Goal: Information Seeking & Learning: Learn about a topic

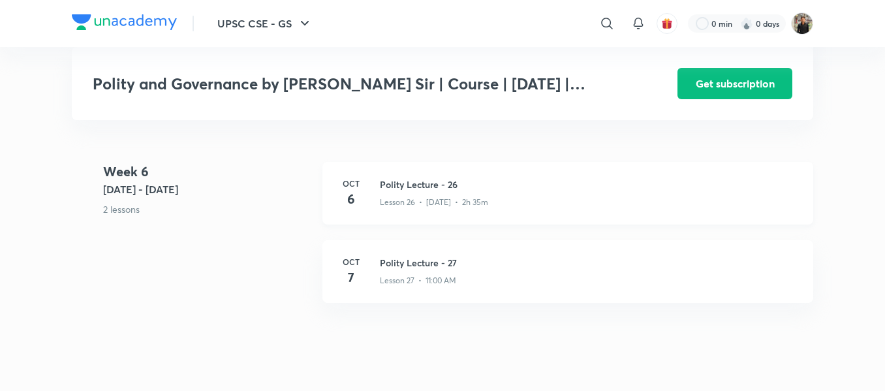
click at [384, 191] on h3 "Polity Lecture - 26" at bounding box center [589, 185] width 418 height 14
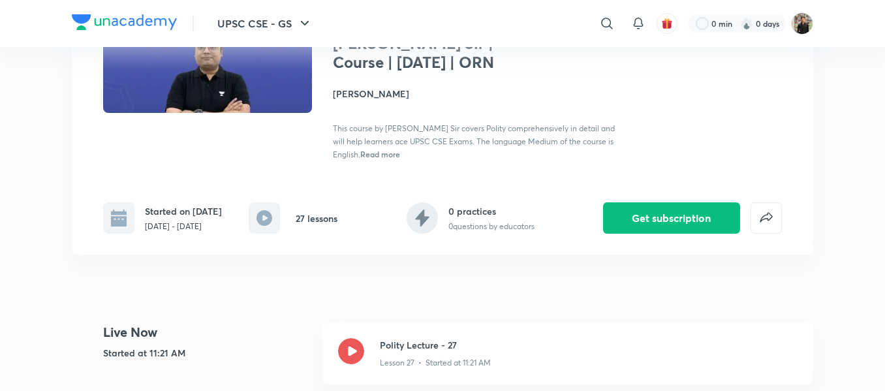
scroll to position [156, 0]
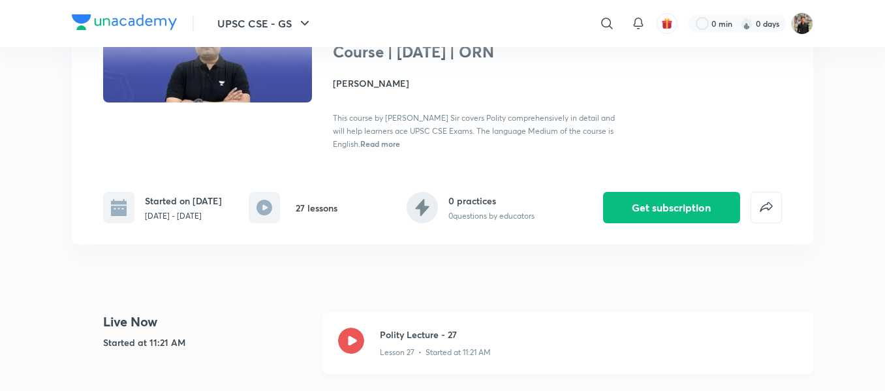
click at [352, 354] on icon at bounding box center [351, 341] width 26 height 26
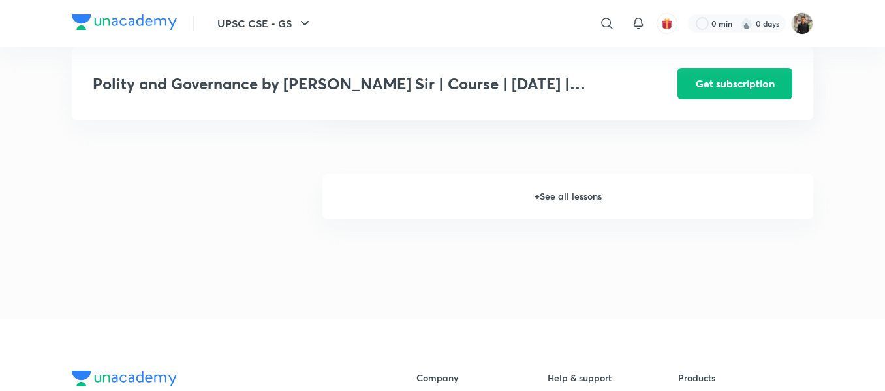
scroll to position [1802, 0]
click at [549, 220] on h6 "+ See all lessons" at bounding box center [567, 197] width 491 height 46
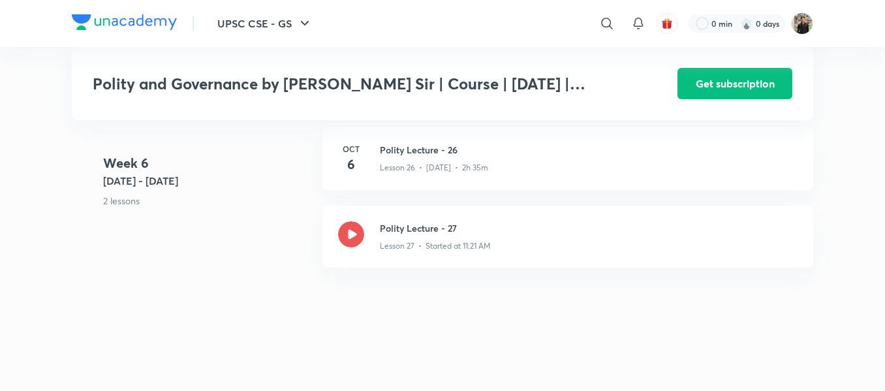
scroll to position [2734, 0]
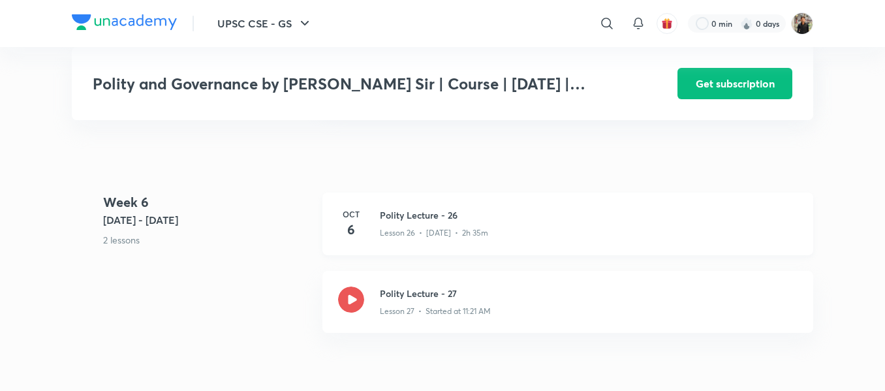
click at [431, 222] on h3 "Polity Lecture - 26" at bounding box center [589, 215] width 418 height 14
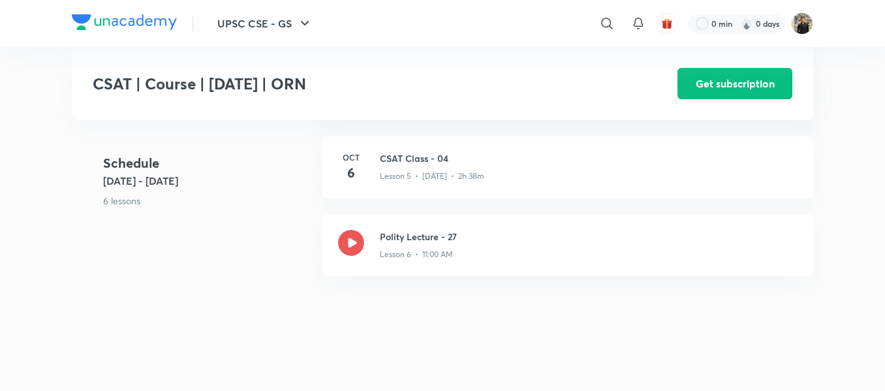
scroll to position [758, 0]
click at [424, 167] on div "Oct 6 CSAT Class - 04 Lesson 5 • Oct 6 • 2h 38m" at bounding box center [567, 165] width 491 height 63
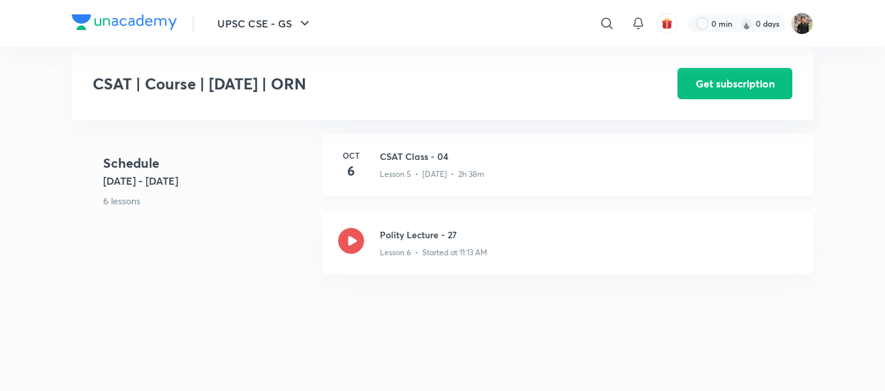
click at [424, 167] on div "Oct 6 CSAT Class - 04 Lesson 5 • Oct 6 • 2h 38m" at bounding box center [567, 165] width 491 height 63
drag, startPoint x: 424, startPoint y: 167, endPoint x: 427, endPoint y: 188, distance: 21.1
click at [427, 188] on div "Oct 6 CSAT Class - 04 Lesson 5 • Oct 6 • 2h 38m" at bounding box center [567, 165] width 491 height 63
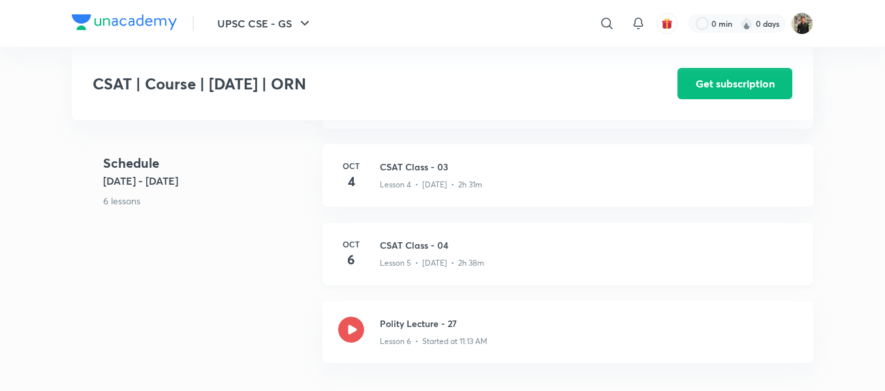
scroll to position [669, 0]
click at [408, 270] on div "Lesson 5 • Oct 6 • 2h 38m" at bounding box center [589, 261] width 418 height 17
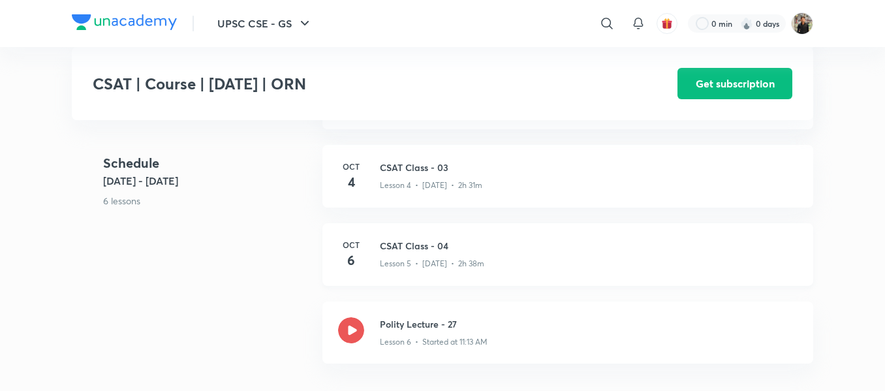
click at [408, 270] on div "Lesson 5 • Oct 6 • 2h 38m" at bounding box center [589, 261] width 418 height 17
click at [411, 253] on h3 "CSAT Class - 04" at bounding box center [589, 246] width 418 height 14
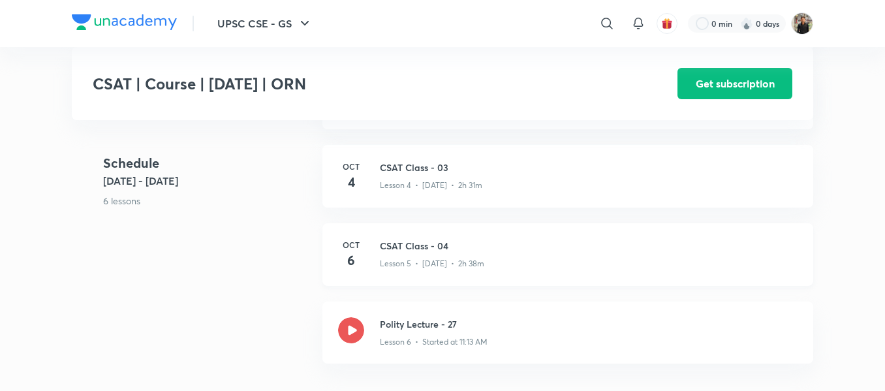
click at [411, 253] on h3 "CSAT Class - 04" at bounding box center [589, 246] width 418 height 14
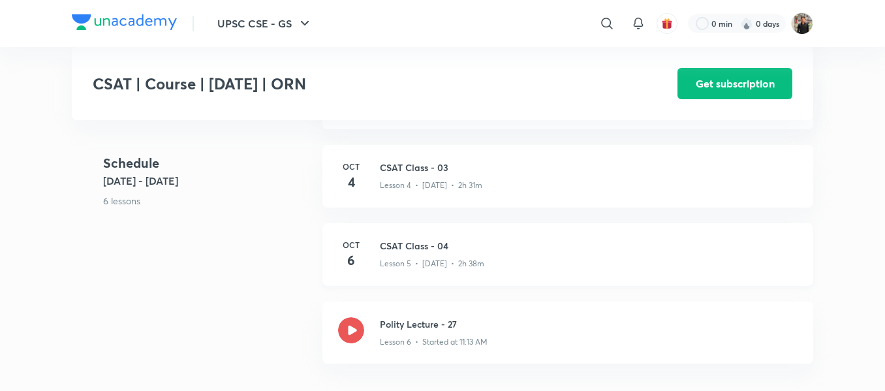
click at [411, 253] on h3 "CSAT Class - 04" at bounding box center [589, 246] width 418 height 14
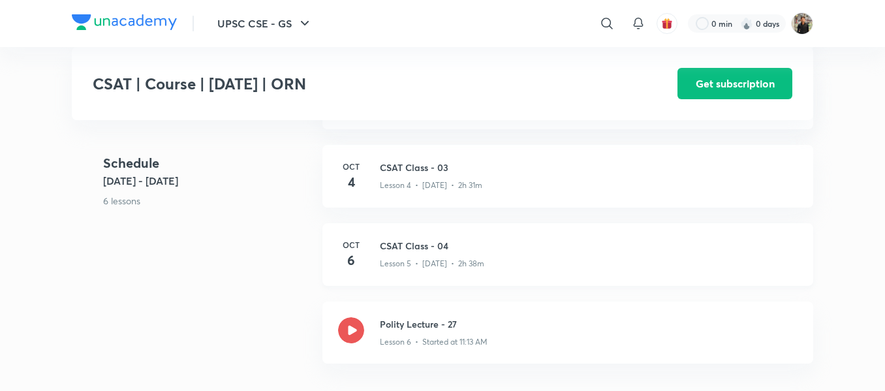
click at [411, 253] on h3 "CSAT Class - 04" at bounding box center [589, 246] width 418 height 14
click at [401, 253] on h3 "CSAT Class - 04" at bounding box center [589, 246] width 418 height 14
click at [372, 275] on div "Oct 6 CSAT Class - 04 Lesson 5 • Oct 6 • 2h 38m" at bounding box center [567, 254] width 491 height 63
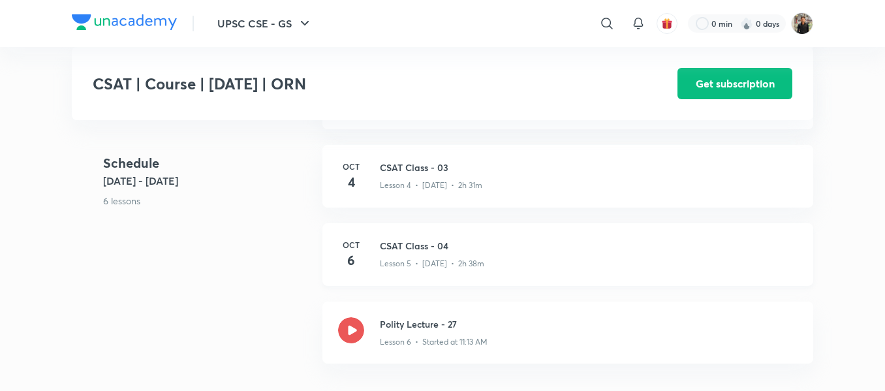
click at [372, 275] on div "Oct 6 CSAT Class - 04 Lesson 5 • Oct 6 • 2h 38m" at bounding box center [567, 254] width 491 height 63
click at [410, 253] on h3 "CSAT Class - 04" at bounding box center [589, 246] width 418 height 14
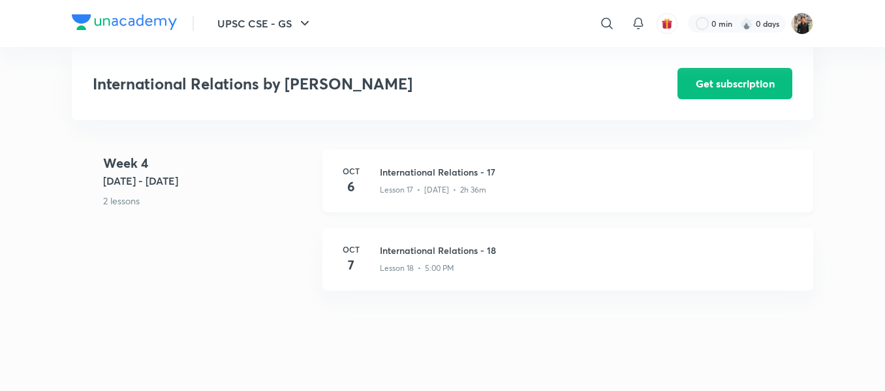
scroll to position [1913, 0]
click at [427, 170] on h3 "International Relations - 17" at bounding box center [589, 173] width 418 height 14
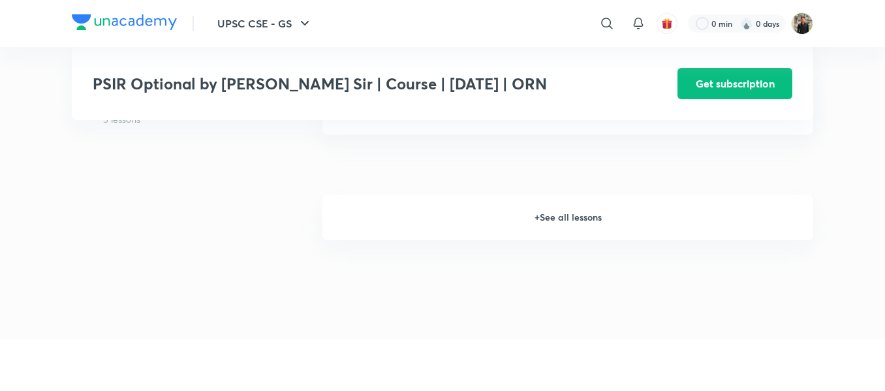
scroll to position [1399, 0]
click at [549, 219] on h6 "+ See all lessons" at bounding box center [567, 217] width 491 height 46
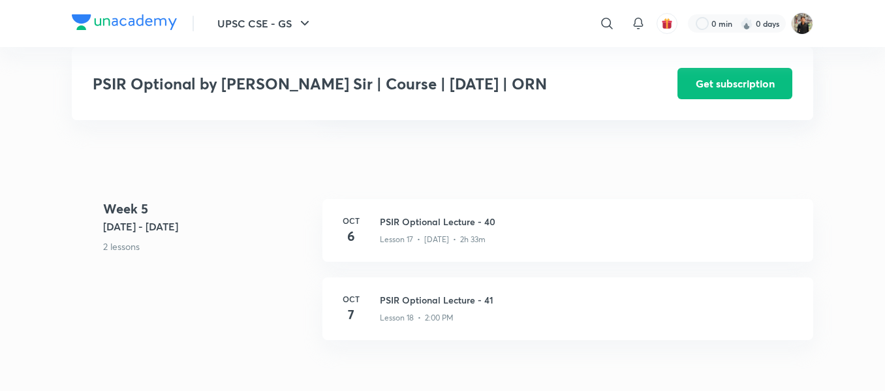
scroll to position [1805, 0]
click at [428, 233] on p "Lesson 17 • Oct 6 • 2h 33m" at bounding box center [433, 239] width 106 height 12
click at [428, 226] on h3 "PSIR Optional Lecture - 40" at bounding box center [589, 221] width 418 height 14
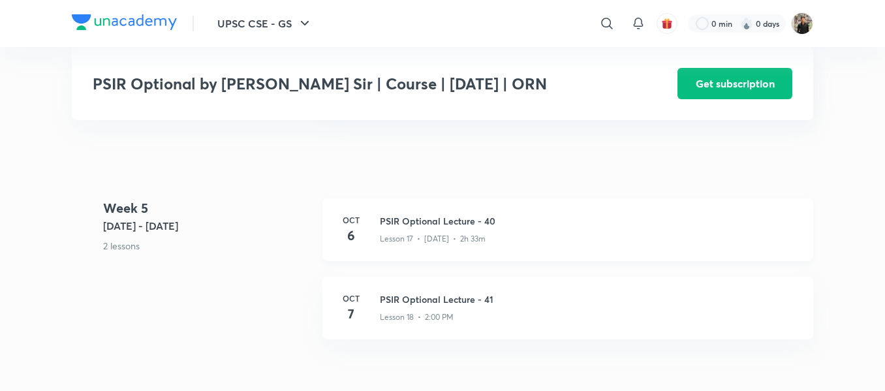
click at [428, 226] on h3 "PSIR Optional Lecture - 40" at bounding box center [589, 221] width 418 height 14
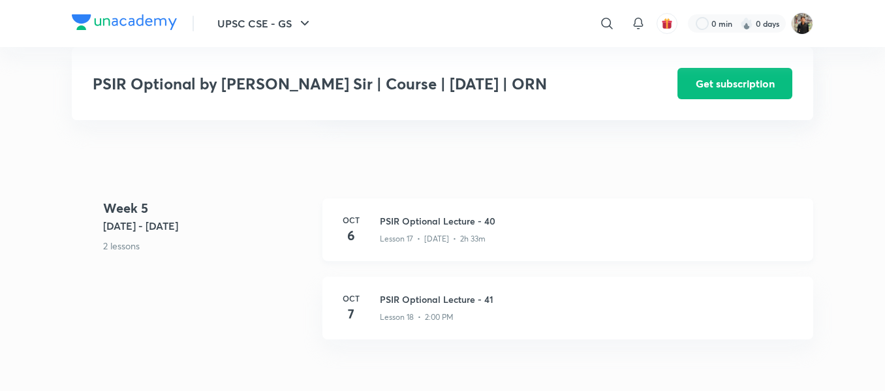
click at [428, 226] on h3 "PSIR Optional Lecture - 40" at bounding box center [589, 221] width 418 height 14
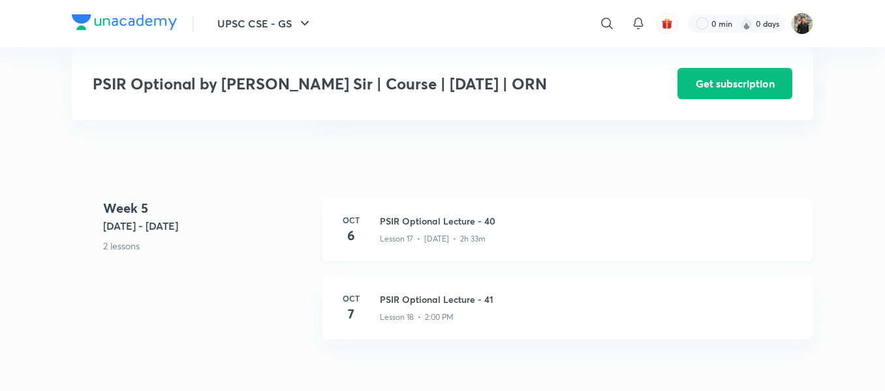
click at [428, 226] on h3 "PSIR Optional Lecture - 40" at bounding box center [589, 221] width 418 height 14
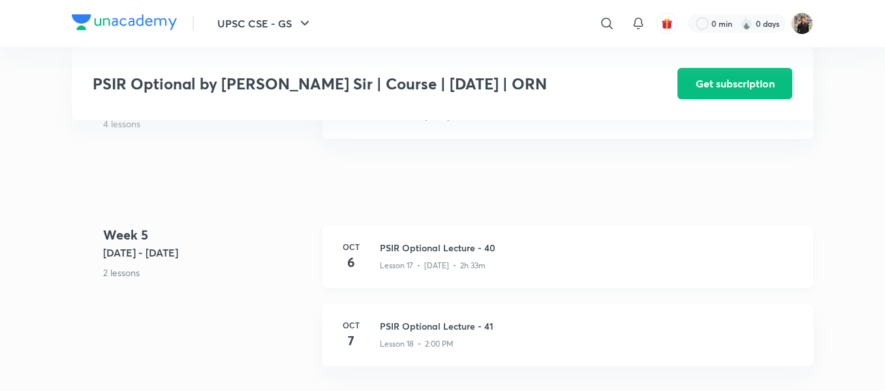
scroll to position [1790, 0]
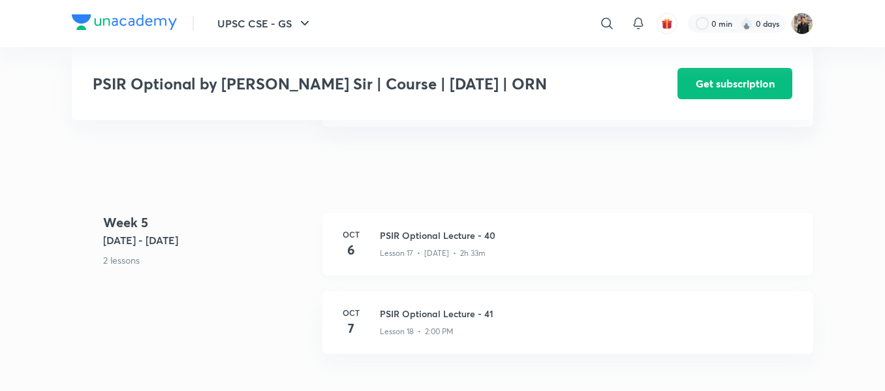
click at [417, 238] on h3 "PSIR Optional Lecture - 40" at bounding box center [589, 235] width 418 height 14
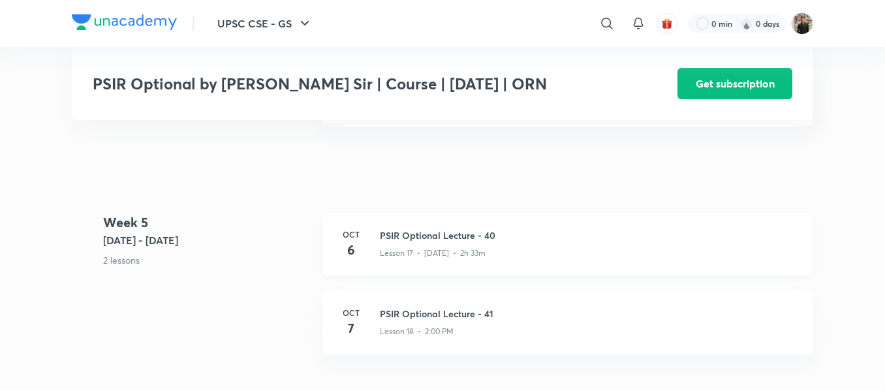
click at [417, 238] on h3 "PSIR Optional Lecture - 40" at bounding box center [589, 235] width 418 height 14
drag, startPoint x: 417, startPoint y: 238, endPoint x: 322, endPoint y: 196, distance: 103.8
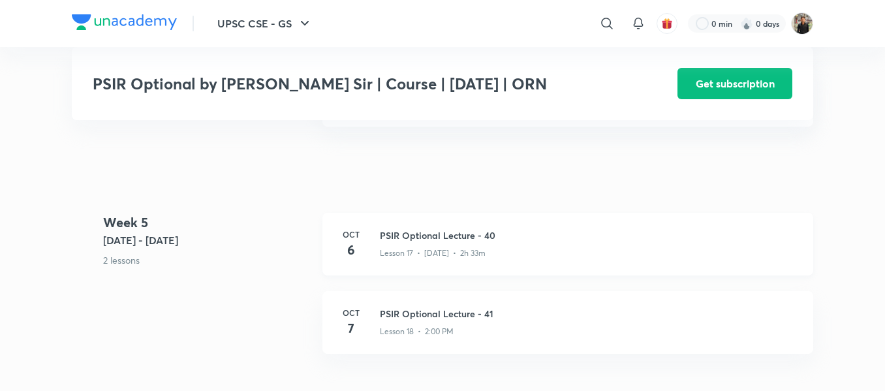
click at [394, 236] on h3 "PSIR Optional Lecture - 40" at bounding box center [589, 235] width 418 height 14
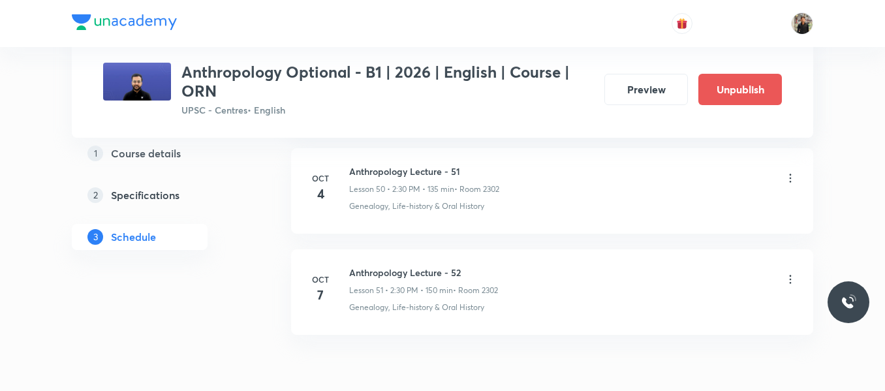
scroll to position [5765, 0]
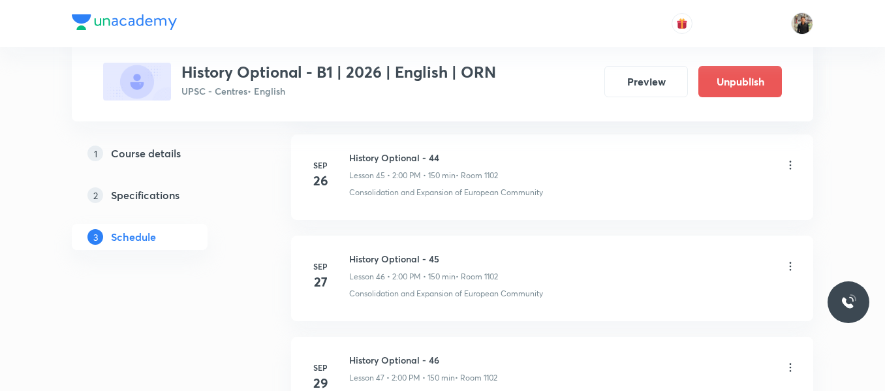
scroll to position [5612, 0]
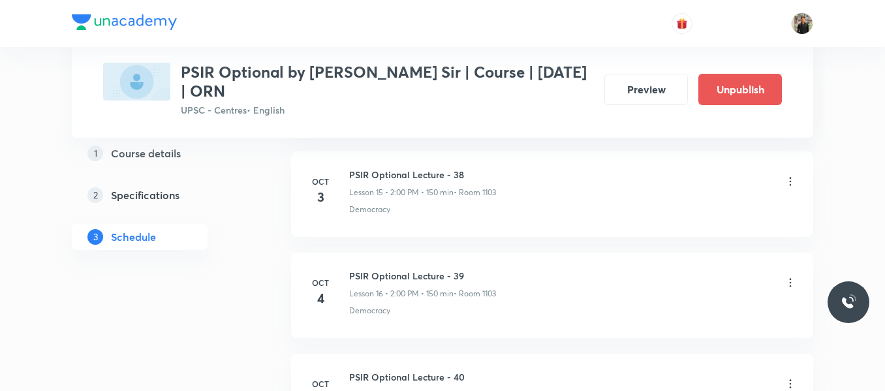
scroll to position [2493, 0]
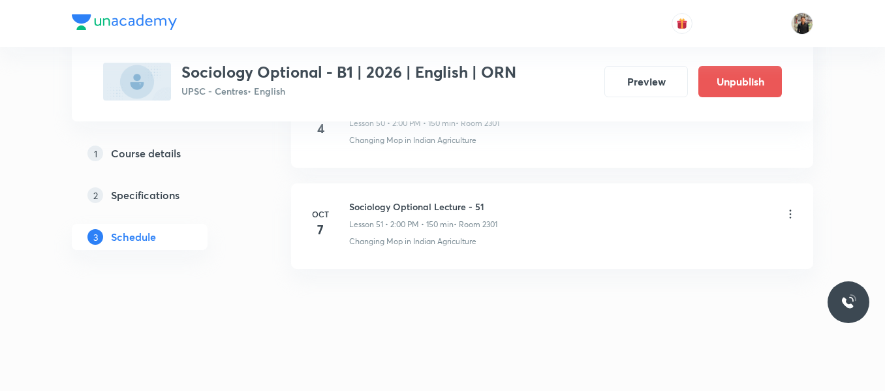
scroll to position [5898, 0]
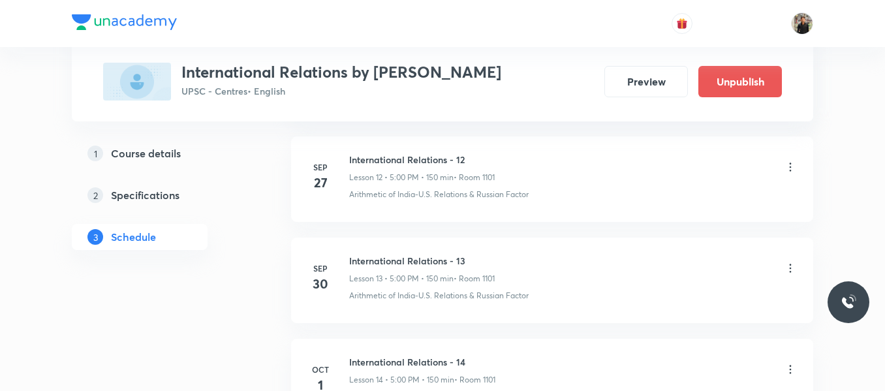
scroll to position [2476, 0]
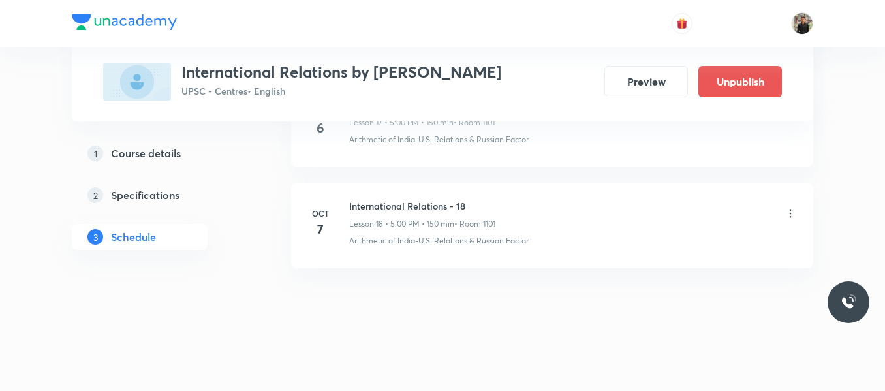
drag, startPoint x: 692, startPoint y: 241, endPoint x: 389, endPoint y: 280, distance: 305.4
